Goal: Navigation & Orientation: Find specific page/section

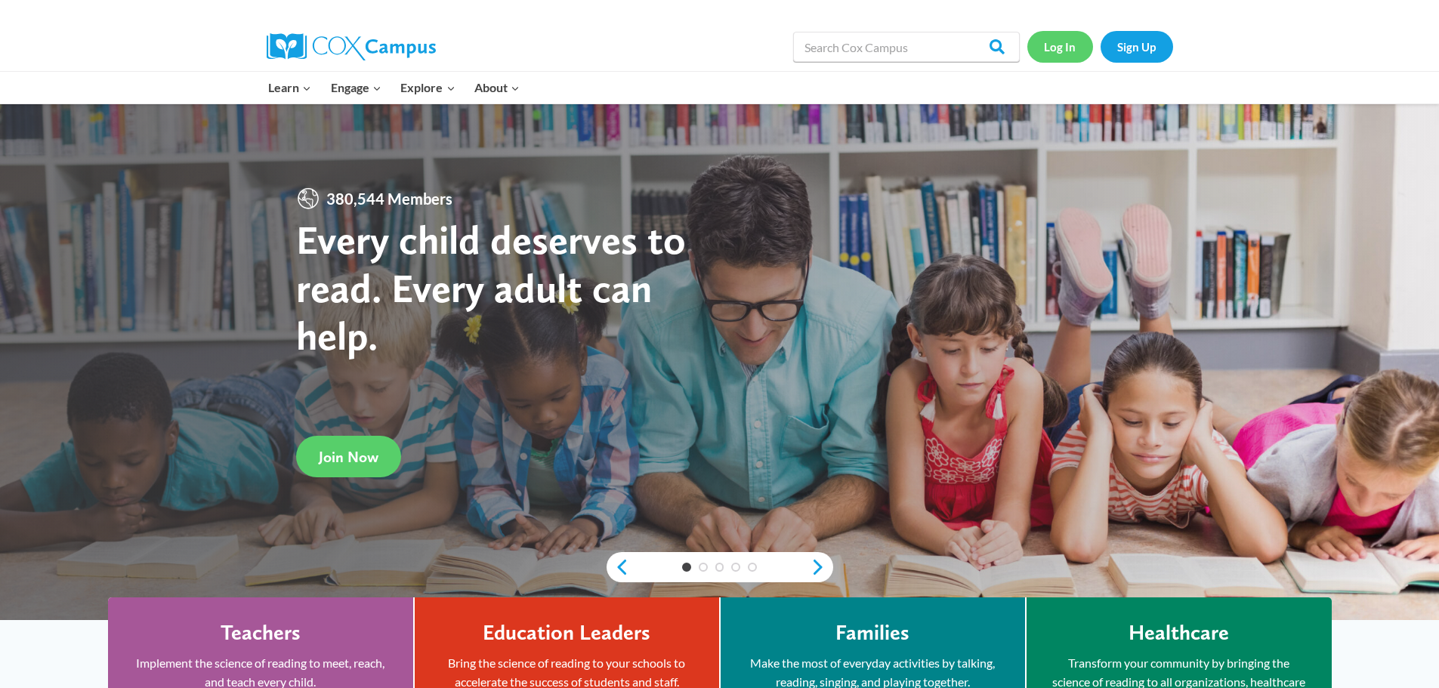
click at [1068, 51] on link "Log In" at bounding box center [1060, 46] width 66 height 31
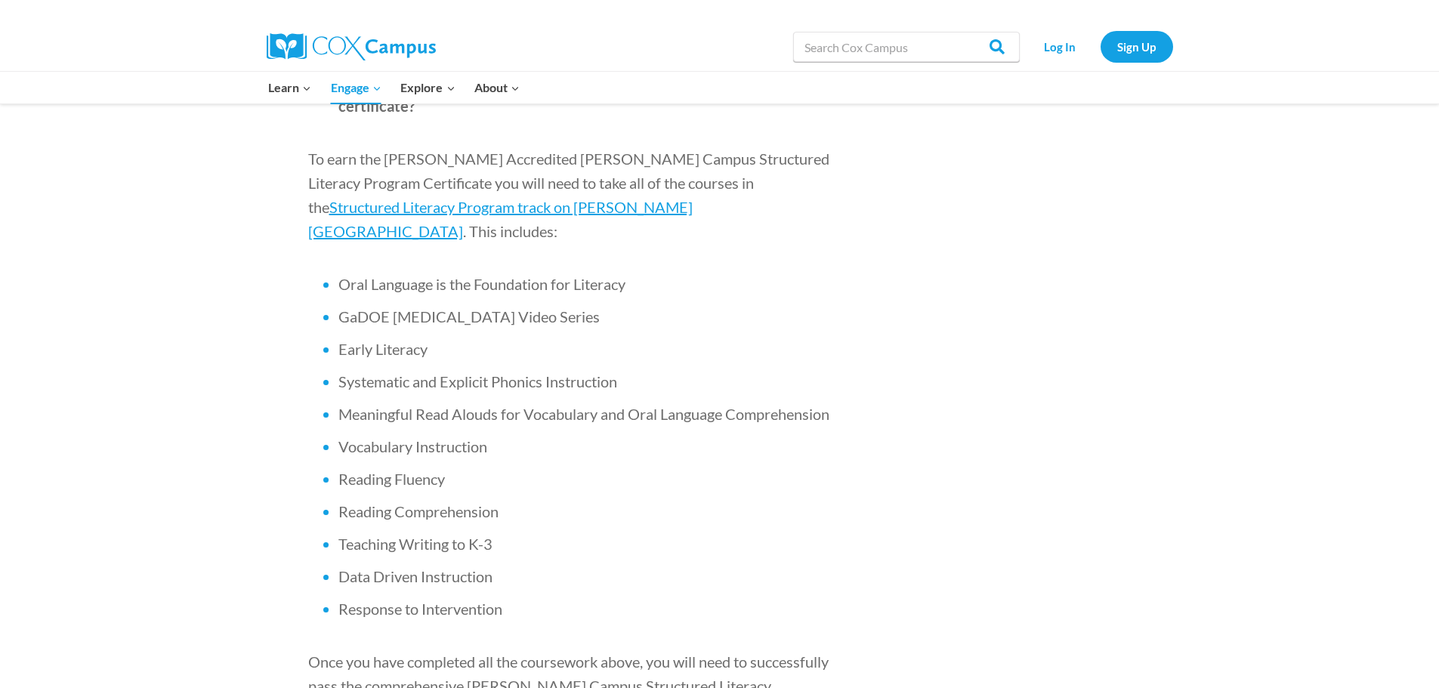
scroll to position [982, 0]
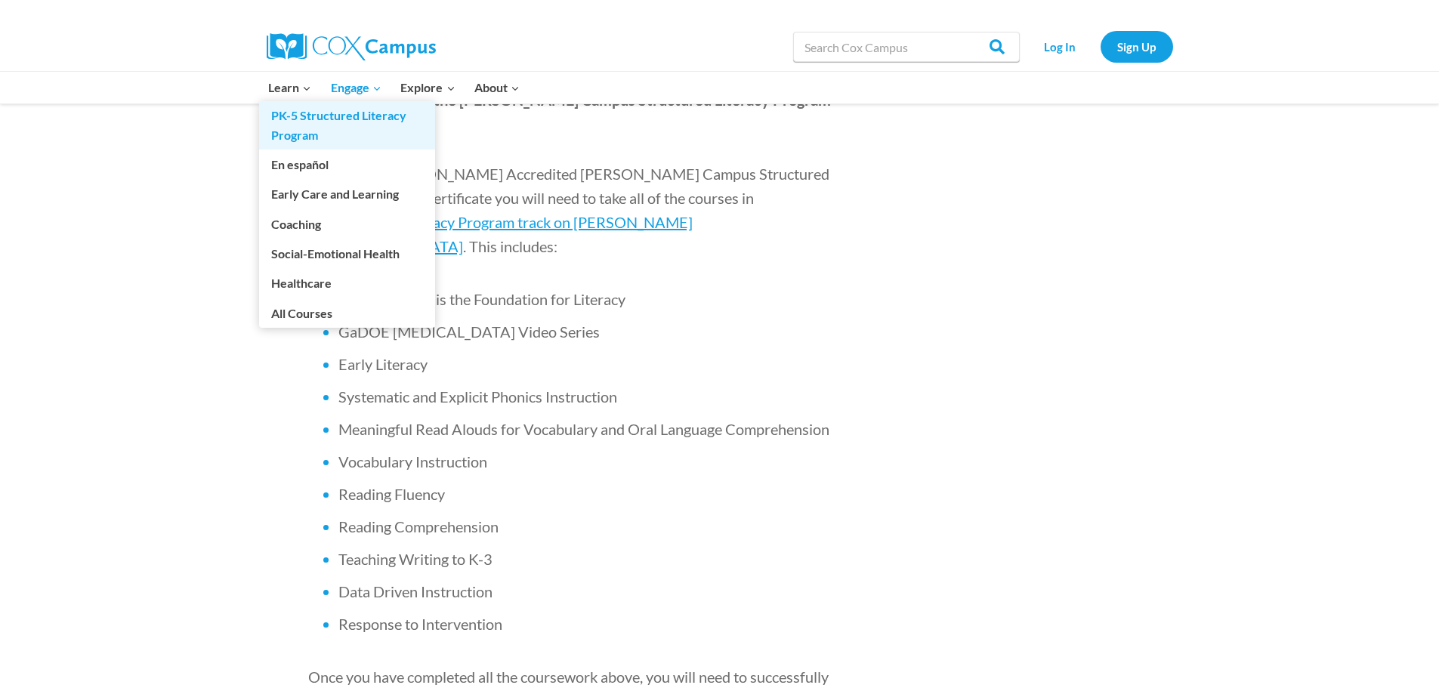
click at [290, 122] on link "PK-5 Structured Literacy Program" at bounding box center [347, 125] width 176 height 48
